Goal: Find contact information: Find contact information

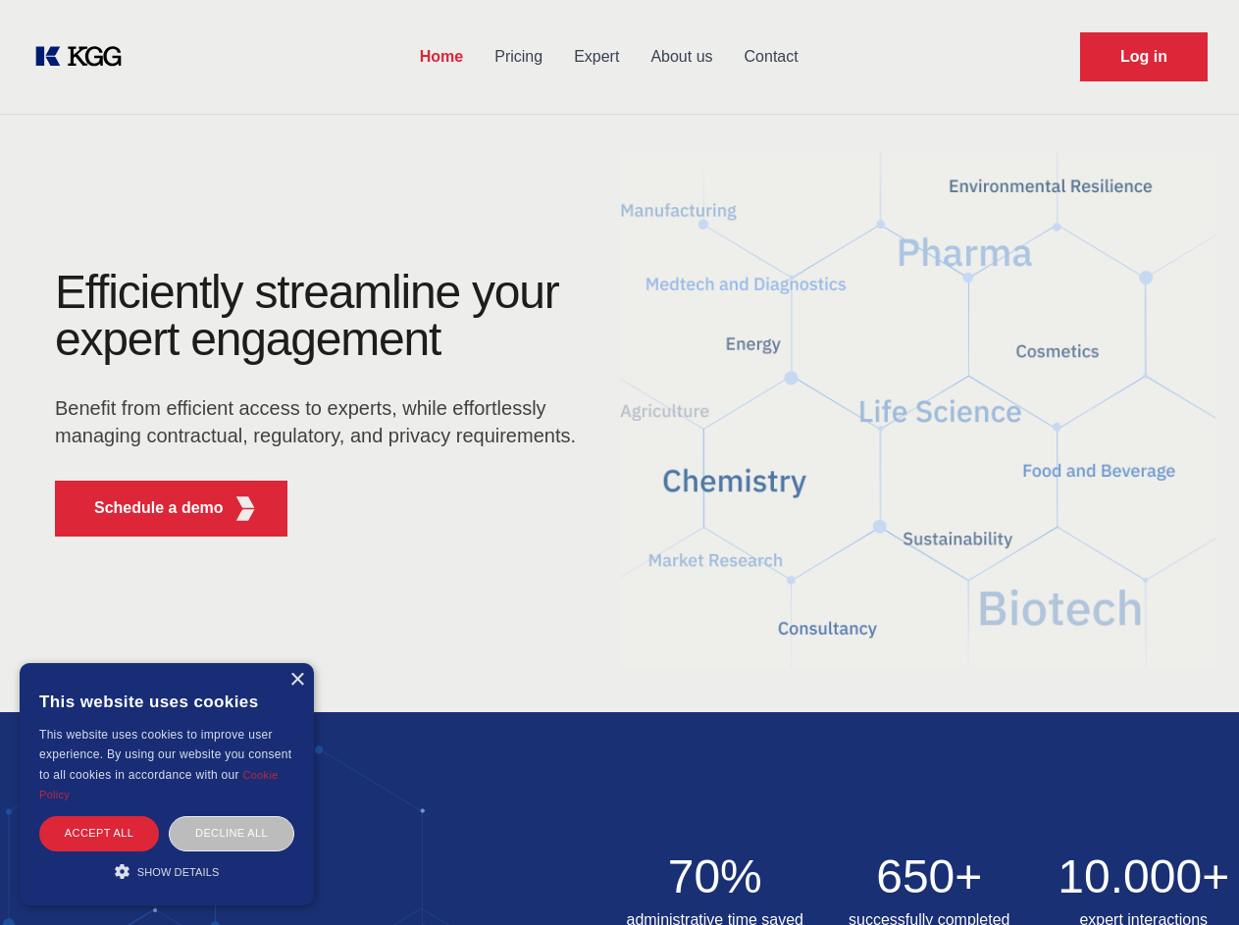
click at [619, 462] on div "Efficiently streamline your expert engagement Benefit from efficient access to …" at bounding box center [322, 411] width 597 height 284
click at [147, 508] on p "Schedule a demo" at bounding box center [159, 509] width 130 height 24
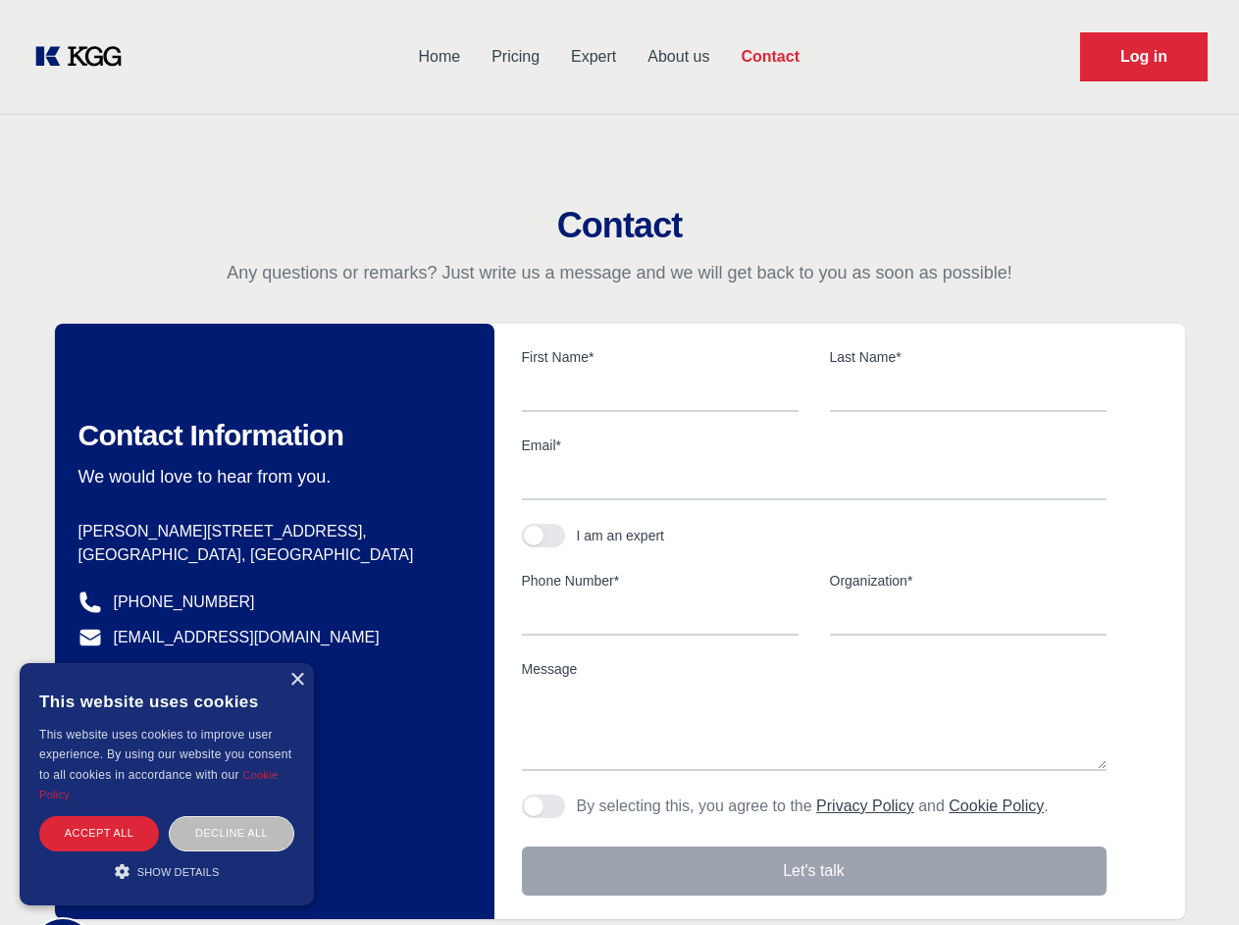
click at [296, 680] on div "× This website uses cookies This website uses cookies to improve user experienc…" at bounding box center [167, 784] width 294 height 242
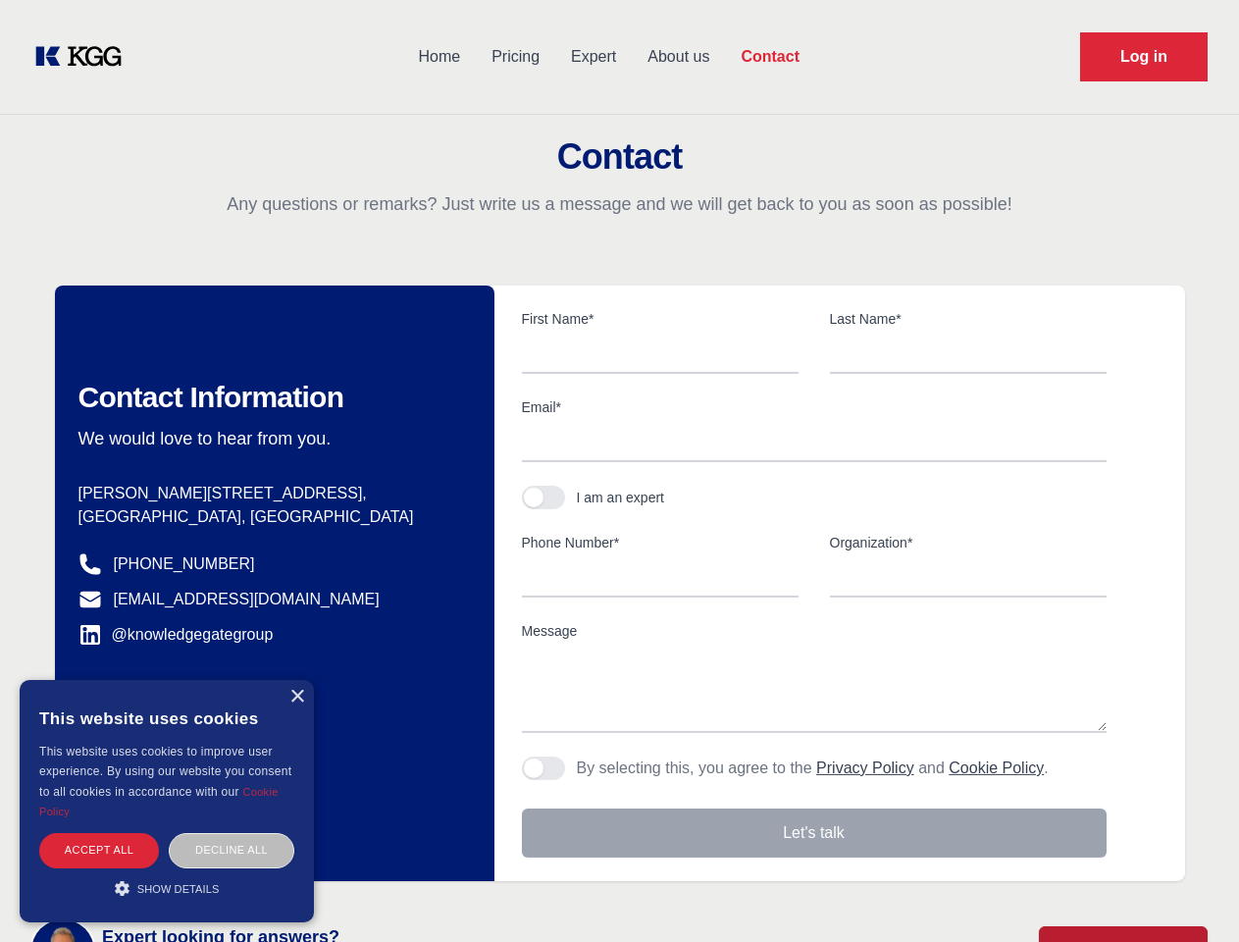
click at [99, 833] on div "Accept all" at bounding box center [99, 850] width 120 height 34
click at [232, 833] on div "Decline all" at bounding box center [232, 850] width 126 height 34
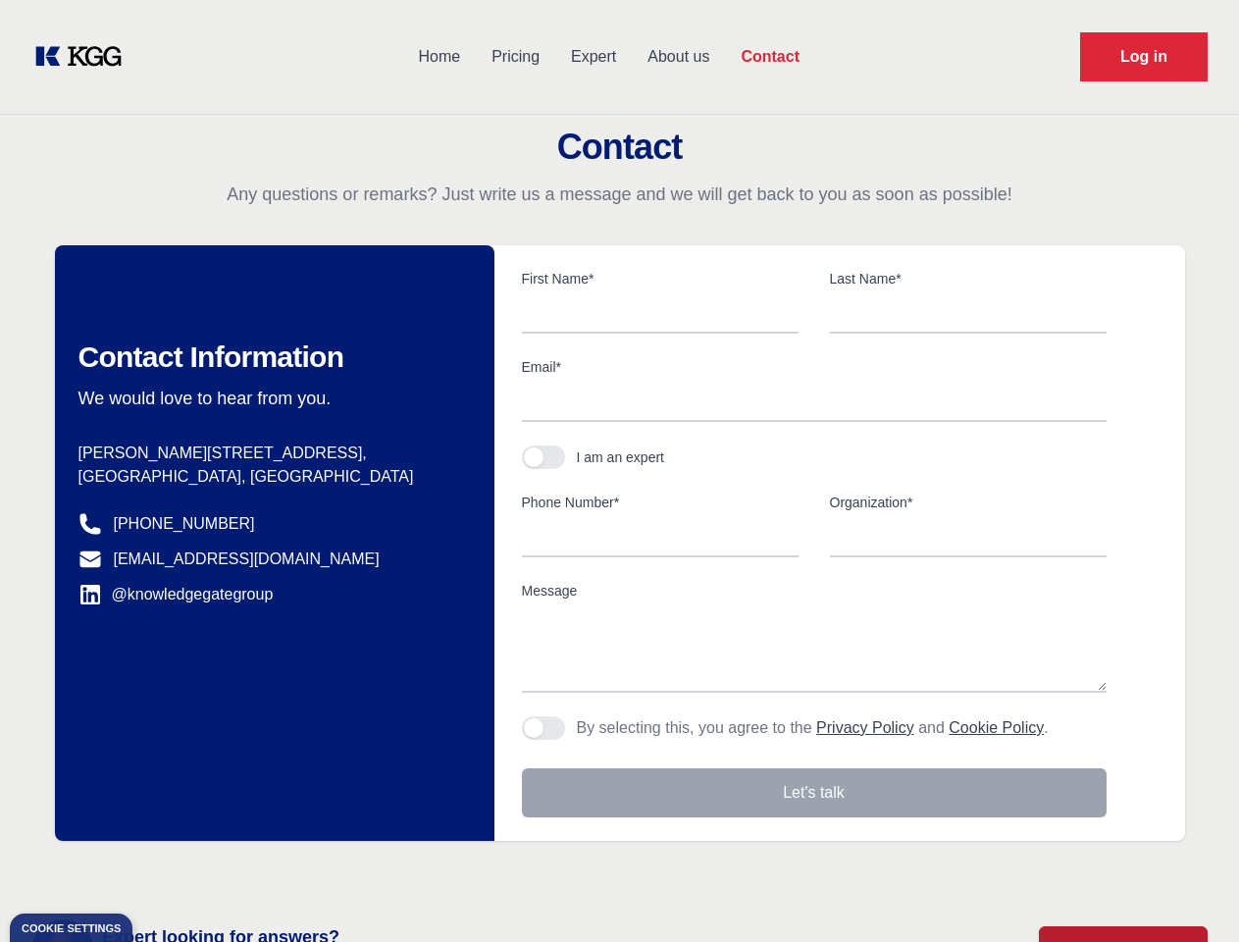
click at [167, 871] on main "Contact Any questions or remarks? Just write us a message and we will get back …" at bounding box center [619, 511] width 1239 height 1022
